Goal: Task Accomplishment & Management: Manage account settings

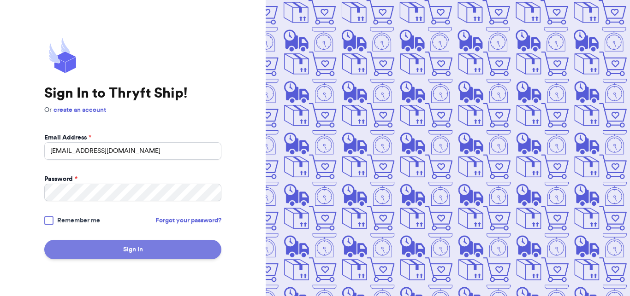
click at [103, 258] on button "Sign In" at bounding box center [132, 249] width 177 height 19
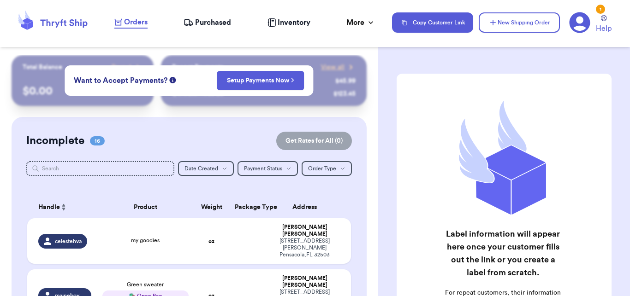
click at [212, 18] on span "Purchased" at bounding box center [213, 22] width 36 height 11
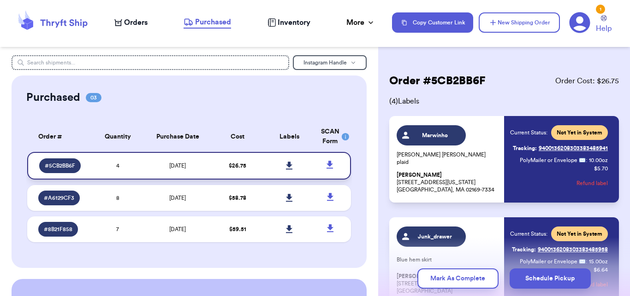
click at [286, 162] on icon at bounding box center [289, 166] width 7 height 8
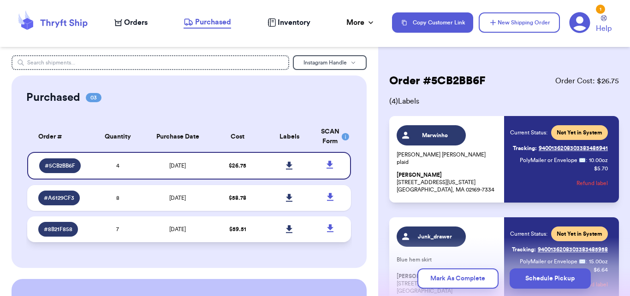
click at [139, 218] on td "7" at bounding box center [118, 230] width 52 height 26
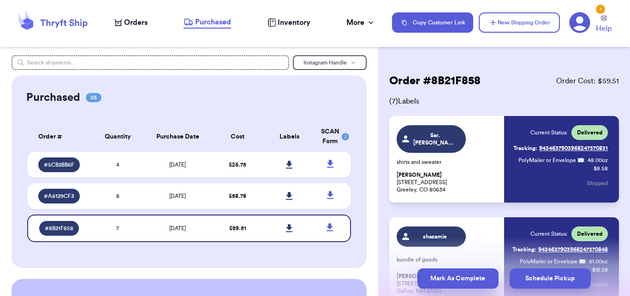
click at [444, 281] on button "Mark As Complete" at bounding box center [457, 279] width 81 height 20
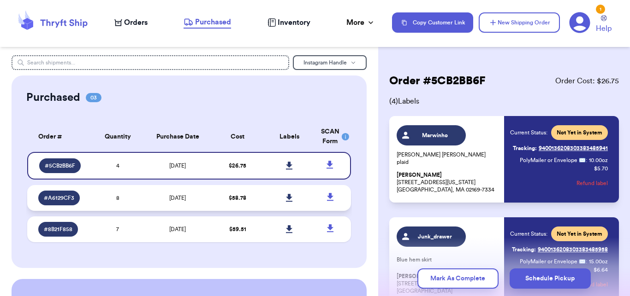
click at [131, 200] on td "8" at bounding box center [118, 198] width 52 height 26
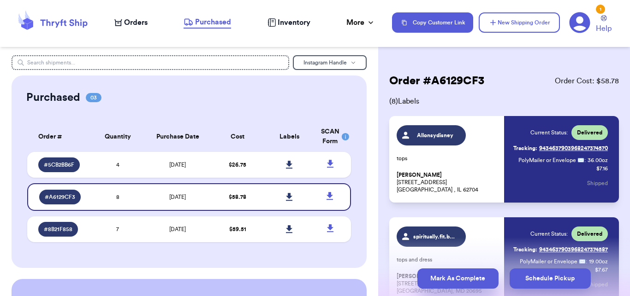
click at [446, 284] on button "Mark As Complete" at bounding box center [457, 279] width 81 height 20
